Goal: Complete application form

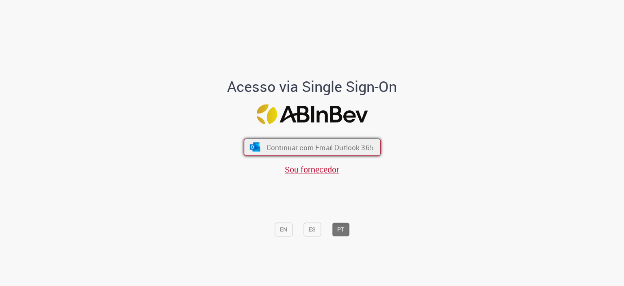
click at [257, 150] on img "submit" at bounding box center [255, 146] width 12 height 9
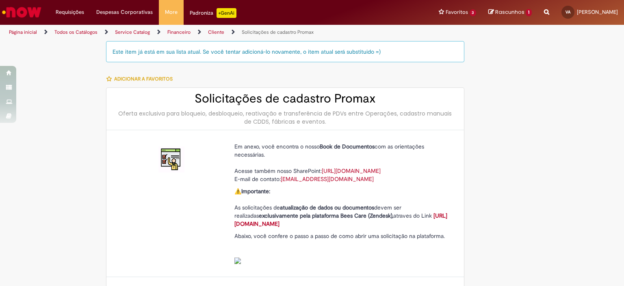
type input "**********"
